Goal: Task Accomplishment & Management: Manage account settings

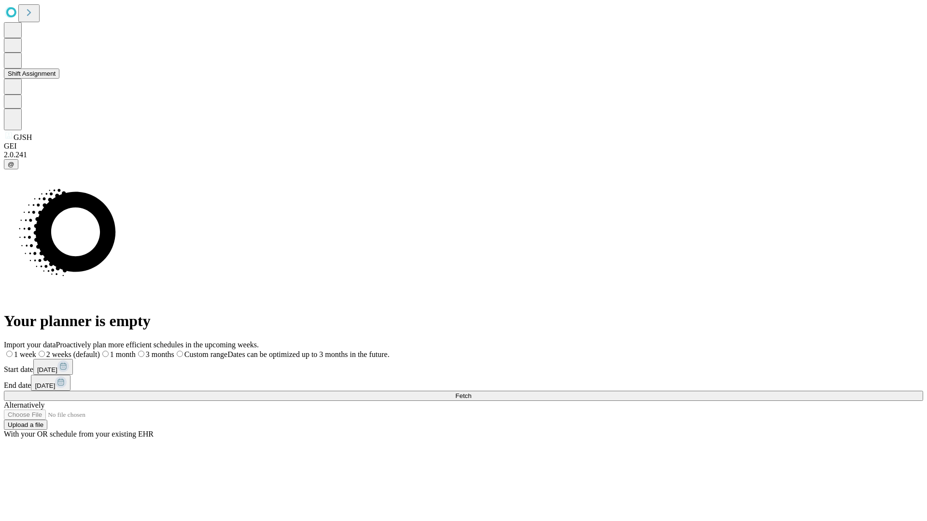
click at [59, 79] on button "Shift Assignment" at bounding box center [32, 74] width 56 height 10
